Goal: Task Accomplishment & Management: Use online tool/utility

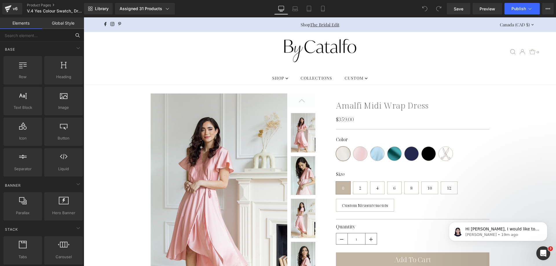
click at [37, 38] on input "text" at bounding box center [35, 35] width 71 height 13
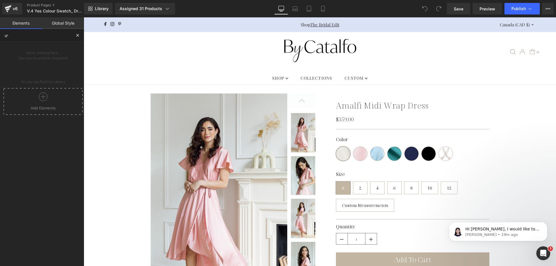
type input "ư"
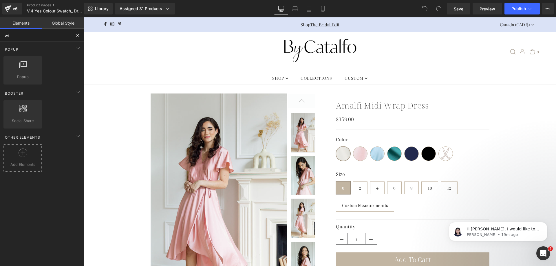
click at [19, 154] on icon at bounding box center [23, 153] width 9 height 9
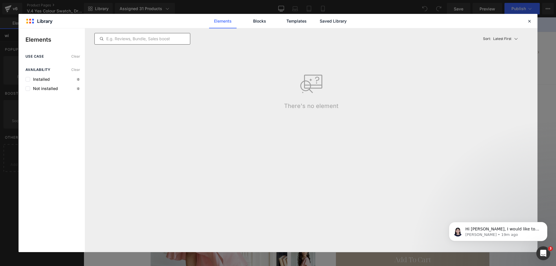
type input "wi"
click at [164, 42] on input "text" at bounding box center [142, 38] width 95 height 7
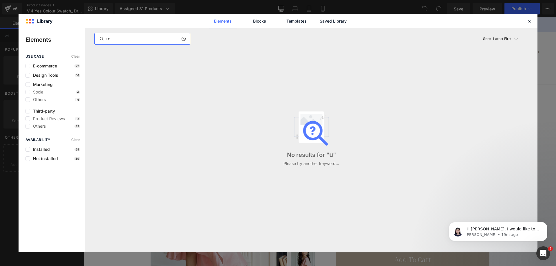
type input "ư"
type input "wi"
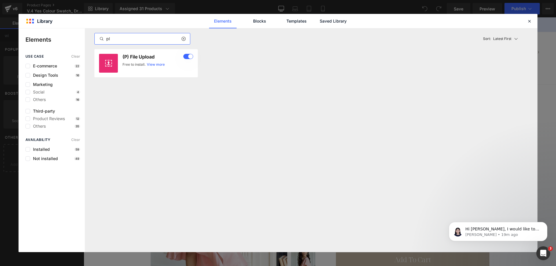
type input "plu"
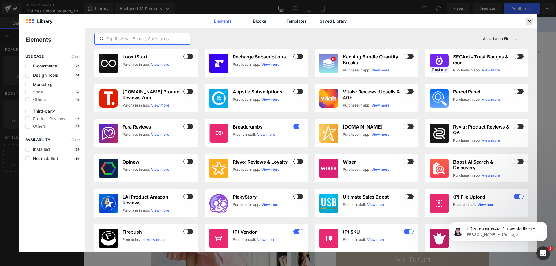
click at [531, 21] on icon at bounding box center [529, 21] width 5 height 5
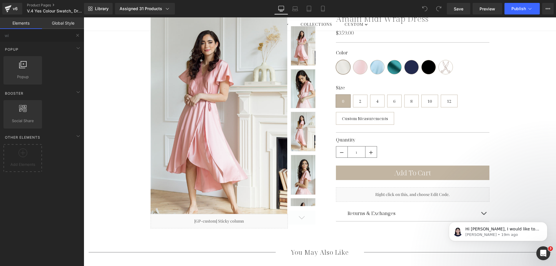
scroll to position [87, 0]
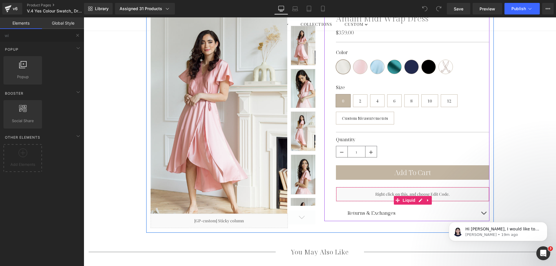
click at [419, 198] on div "Liquid" at bounding box center [413, 194] width 154 height 14
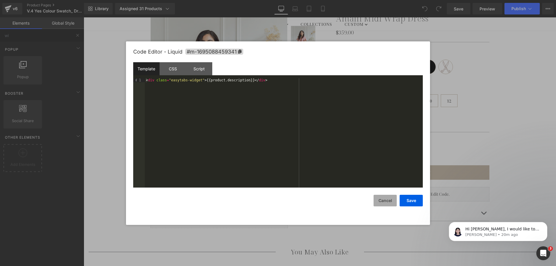
drag, startPoint x: 389, startPoint y: 202, endPoint x: 101, endPoint y: 107, distance: 303.6
click at [389, 202] on button "Cancel" at bounding box center [385, 201] width 23 height 12
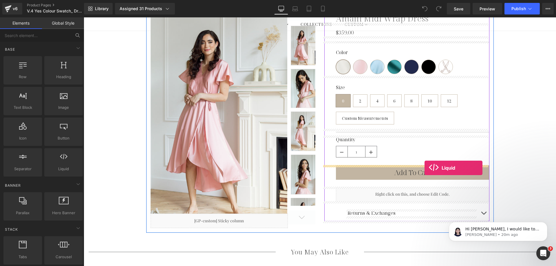
drag, startPoint x: 148, startPoint y: 175, endPoint x: 425, endPoint y: 168, distance: 276.5
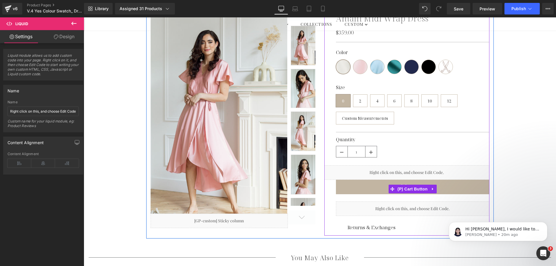
click at [377, 188] on button "Add To Cart" at bounding box center [413, 187] width 154 height 14
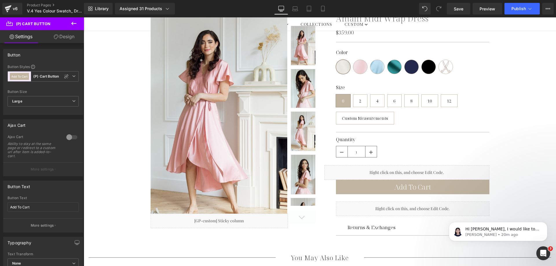
click at [60, 41] on link "Design" at bounding box center [64, 36] width 42 height 13
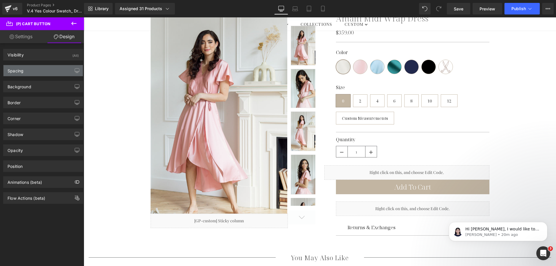
click at [41, 71] on div "Spacing" at bounding box center [42, 70] width 79 height 11
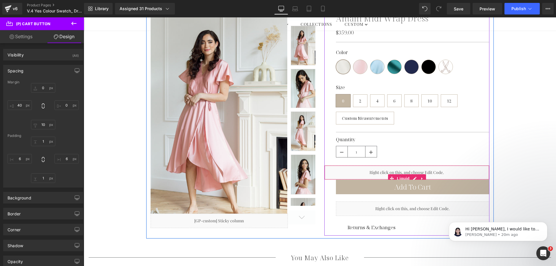
click at [354, 172] on div "Liquid" at bounding box center [407, 172] width 165 height 14
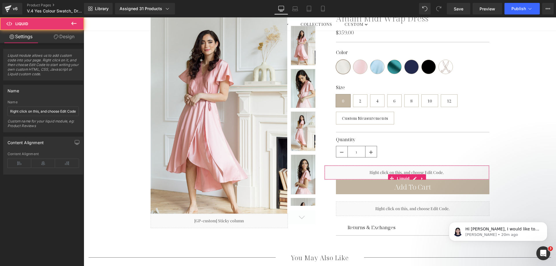
click at [54, 37] on icon at bounding box center [56, 36] width 5 height 5
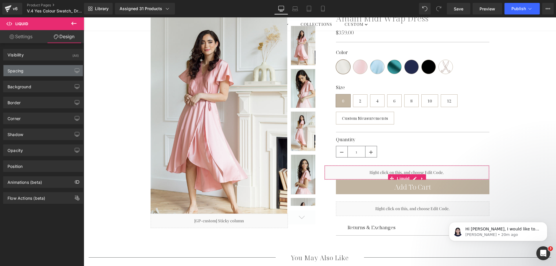
click at [30, 69] on div "Spacing" at bounding box center [42, 70] width 79 height 11
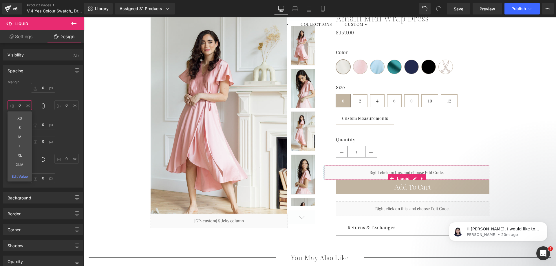
click at [18, 106] on input "0" at bounding box center [20, 106] width 24 height 10
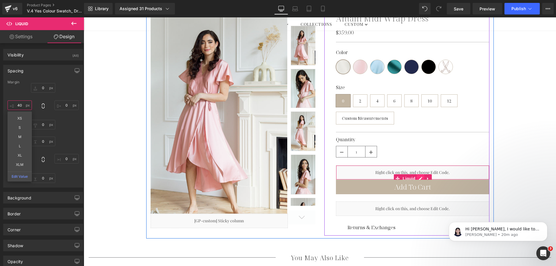
click at [421, 177] on div "Liquid" at bounding box center [413, 172] width 154 height 14
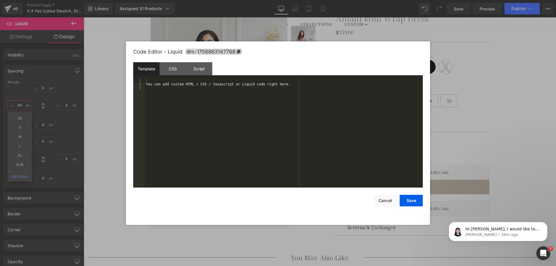
type input "40"
click at [289, 113] on div "You can add custom HTML / CSS / Javascript or Liquid code right here." at bounding box center [284, 137] width 278 height 118
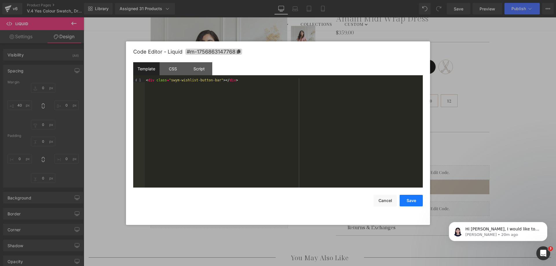
click at [412, 199] on button "Save" at bounding box center [411, 201] width 23 height 12
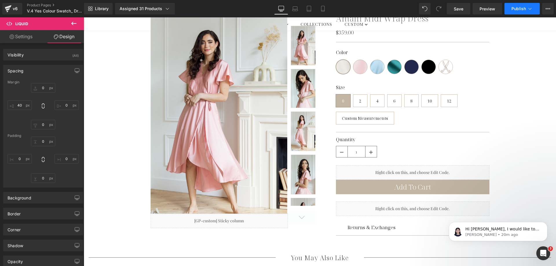
click at [515, 8] on span "Publish" at bounding box center [519, 8] width 14 height 5
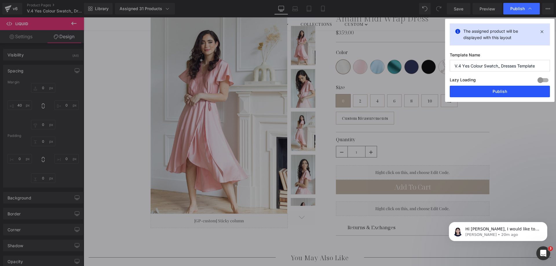
click at [491, 87] on button "Publish" at bounding box center [500, 92] width 100 height 12
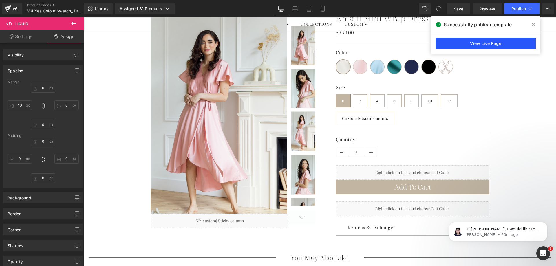
click at [505, 42] on link "View Live Page" at bounding box center [486, 44] width 100 height 12
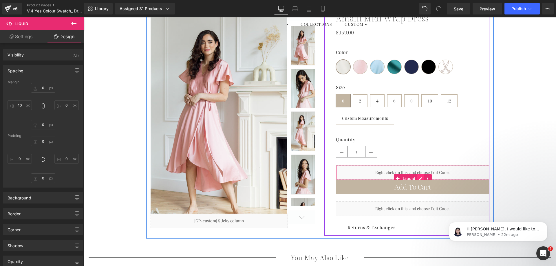
click at [419, 177] on div "Liquid" at bounding box center [413, 172] width 154 height 14
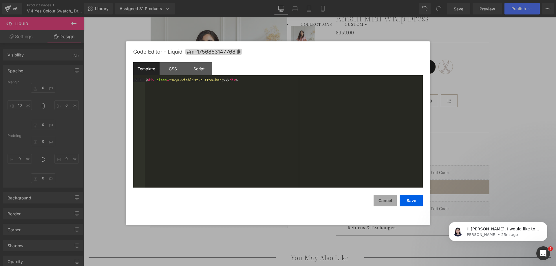
drag, startPoint x: 379, startPoint y: 205, endPoint x: 393, endPoint y: 192, distance: 18.8
click at [379, 205] on button "Cancel" at bounding box center [385, 201] width 23 height 12
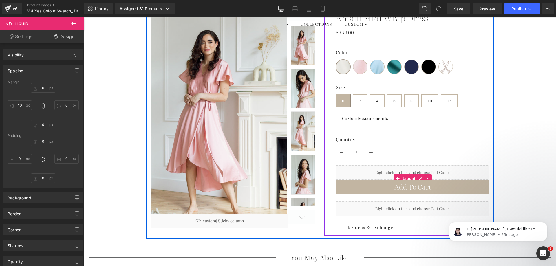
click at [429, 176] on link at bounding box center [428, 178] width 8 height 9
click at [429, 176] on link at bounding box center [432, 178] width 8 height 9
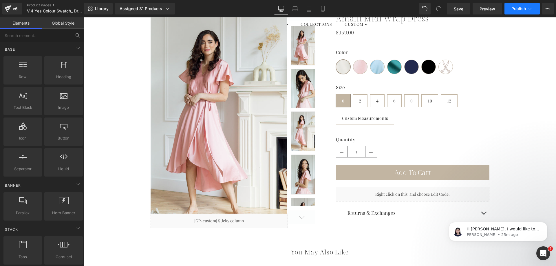
click at [508, 6] on button "Publish" at bounding box center [522, 9] width 35 height 12
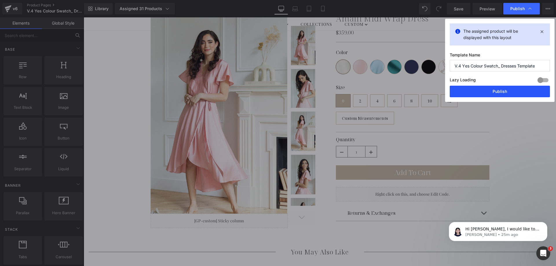
click at [474, 94] on button "Publish" at bounding box center [500, 92] width 100 height 12
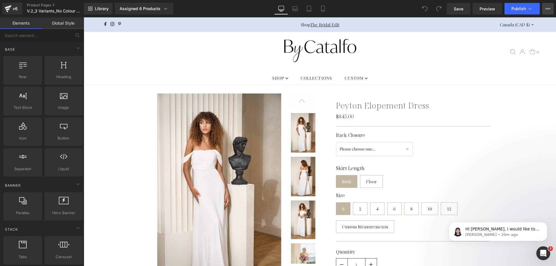
click at [544, 10] on button "View Live Page View with current Template Save Template to Library Schedule Pub…" at bounding box center [548, 9] width 12 height 12
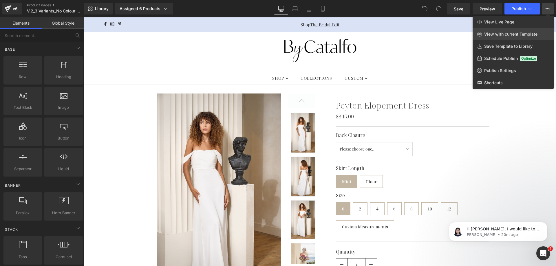
click at [512, 36] on span "View with current Template" at bounding box center [510, 34] width 53 height 5
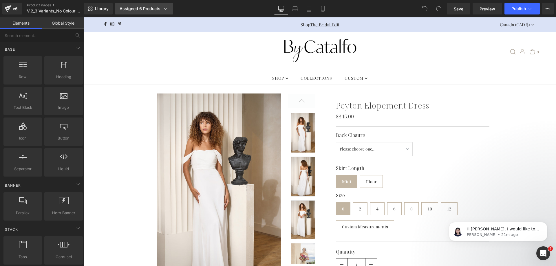
click at [142, 9] on div "Assigned 6 Products" at bounding box center [144, 9] width 49 height 6
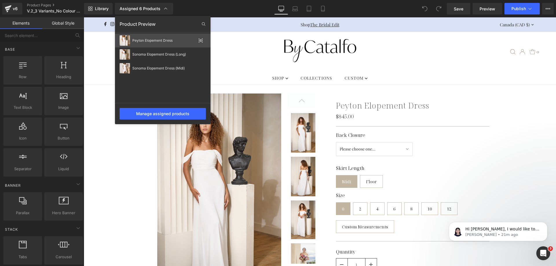
click at [199, 41] on icon at bounding box center [200, 40] width 5 height 5
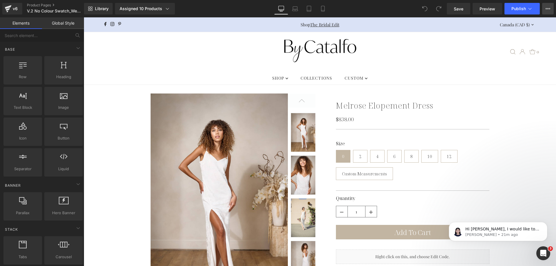
click at [544, 10] on button "View Live Page View with current Template Save Template to Library Schedule Pub…" at bounding box center [548, 9] width 12 height 12
